Goal: Task Accomplishment & Management: Manage account settings

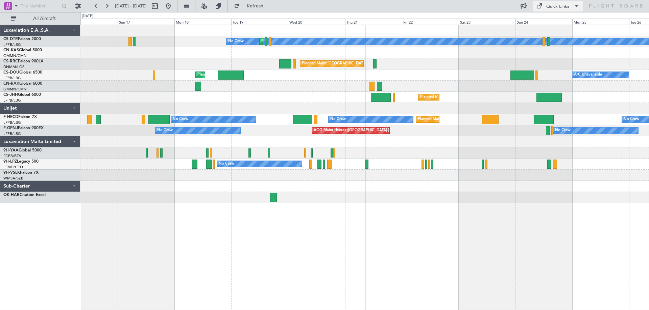
click at [578, 6] on span at bounding box center [576, 6] width 8 height 8
click at [557, 19] on button "Trip Builder" at bounding box center [557, 22] width 51 height 16
click at [575, 8] on span at bounding box center [576, 6] width 8 height 8
click at [546, 23] on button "Trip Builder" at bounding box center [557, 22] width 51 height 16
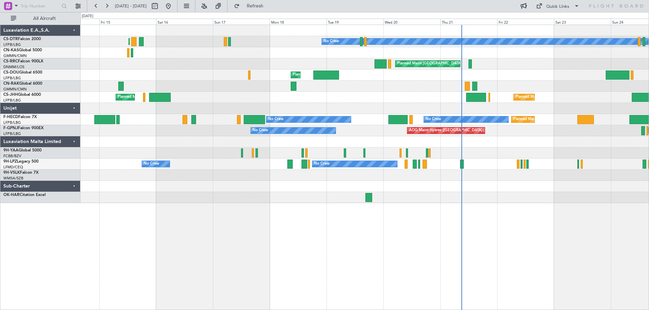
click at [297, 143] on div "Planned Maint Sofia No Crew Planned Maint Paris (Le Bourget) Planned Maint Sofi…" at bounding box center [364, 114] width 568 height 178
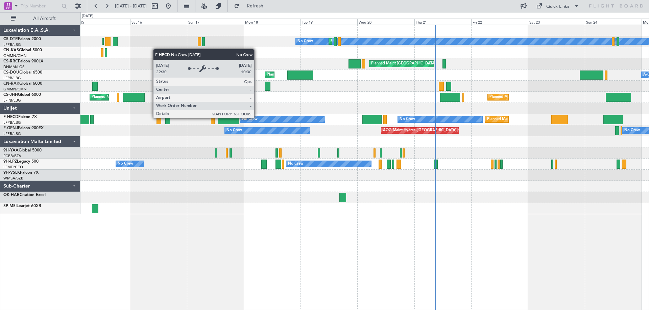
click at [257, 118] on div "No Crew" at bounding box center [282, 120] width 85 height 6
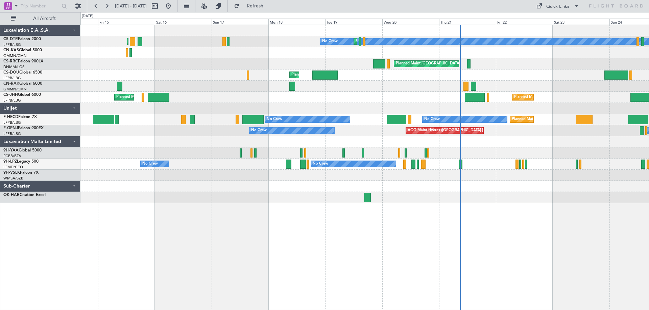
click at [380, 135] on div "No Crew No Crew [GEOGRAPHIC_DATA] ([GEOGRAPHIC_DATA])" at bounding box center [364, 130] width 568 height 11
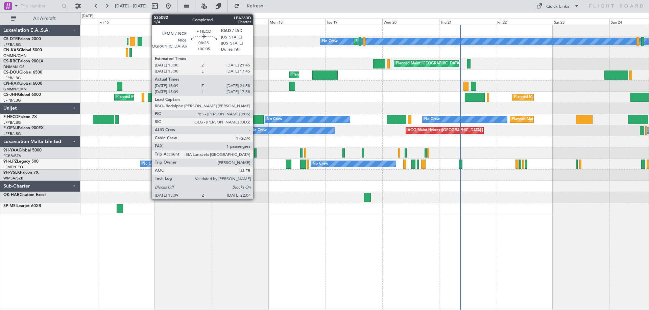
click at [256, 119] on div at bounding box center [252, 119] width 21 height 9
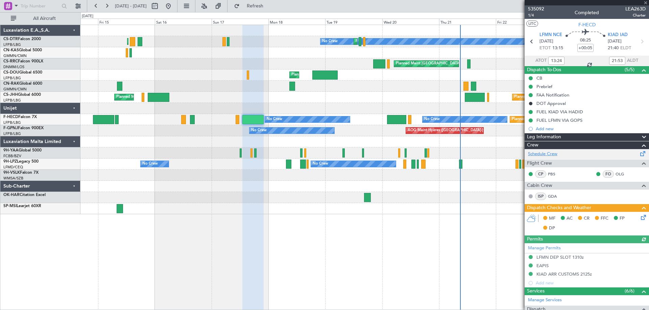
click at [543, 154] on link "Schedule Crew" at bounding box center [542, 154] width 29 height 7
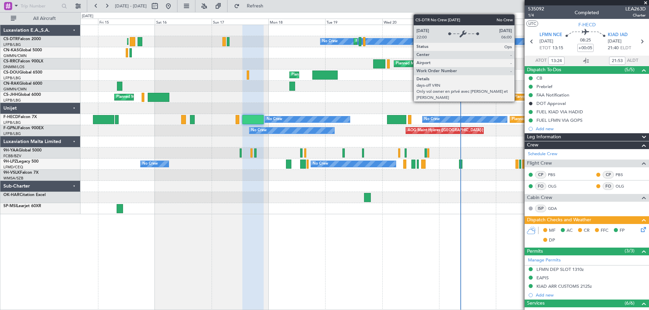
type input "15:24"
type input "17:53"
type input "13:24"
type input "21:53"
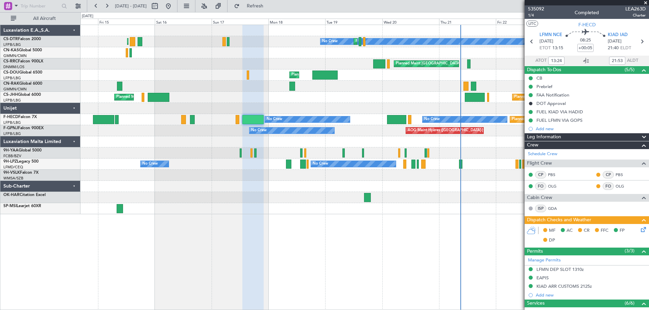
click at [646, 0] on span at bounding box center [645, 3] width 7 height 6
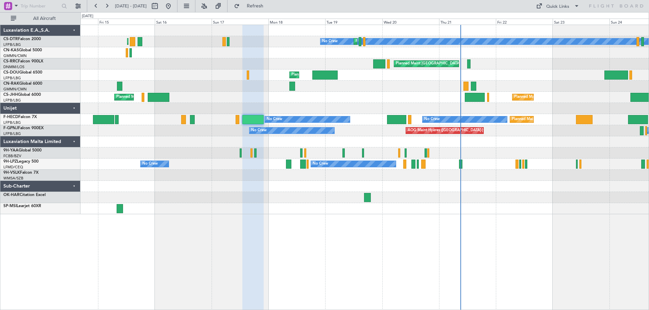
type input "0"
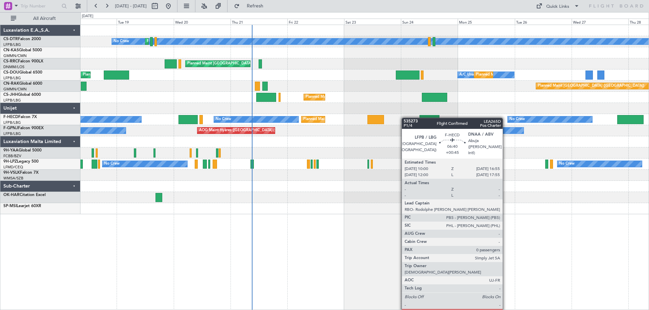
click at [391, 119] on div "No Crew Planned Maint Sofia Planned Maint [GEOGRAPHIC_DATA] ([GEOGRAPHIC_DATA])…" at bounding box center [364, 120] width 568 height 190
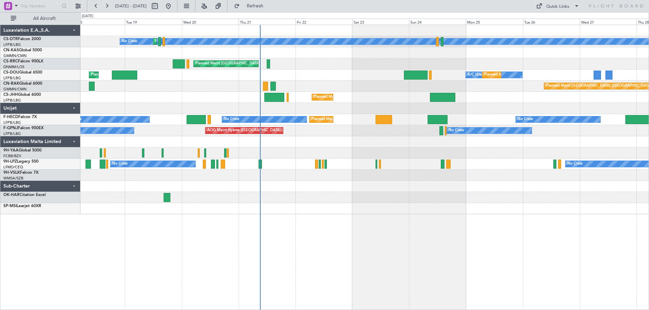
click at [389, 122] on div "No Crew Planned Maint Sofia Planned Maint [GEOGRAPHIC_DATA] ([GEOGRAPHIC_DATA])…" at bounding box center [364, 120] width 568 height 190
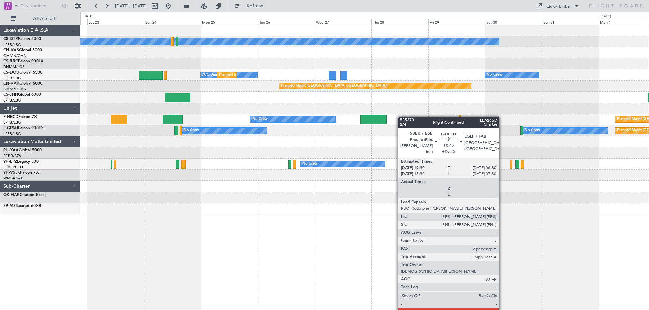
click at [369, 124] on div "No Crew Planned Maint [GEOGRAPHIC_DATA] ([GEOGRAPHIC_DATA]) A/C Unavailable Pla…" at bounding box center [364, 120] width 568 height 190
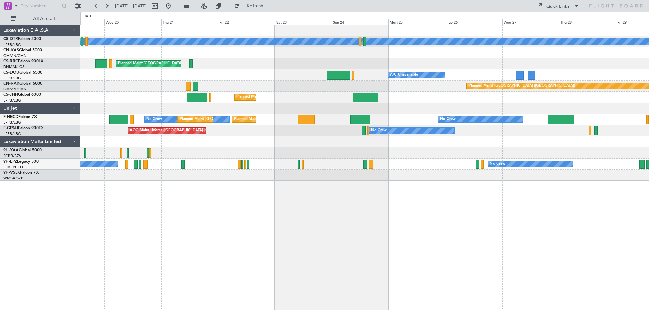
click at [331, 152] on div "No Crew Planned Maint Sofia Planned Maint [GEOGRAPHIC_DATA] ([GEOGRAPHIC_DATA])…" at bounding box center [364, 103] width 568 height 156
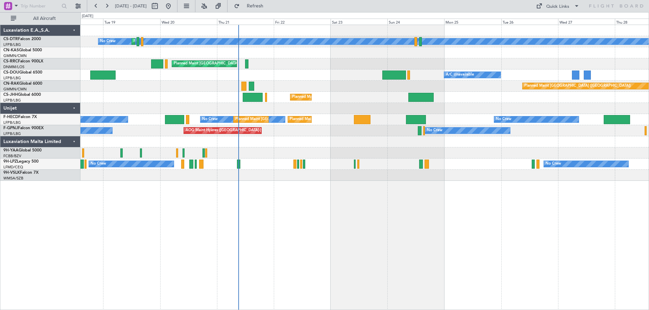
click at [352, 157] on div at bounding box center [364, 153] width 568 height 11
